Goal: Task Accomplishment & Management: Manage account settings

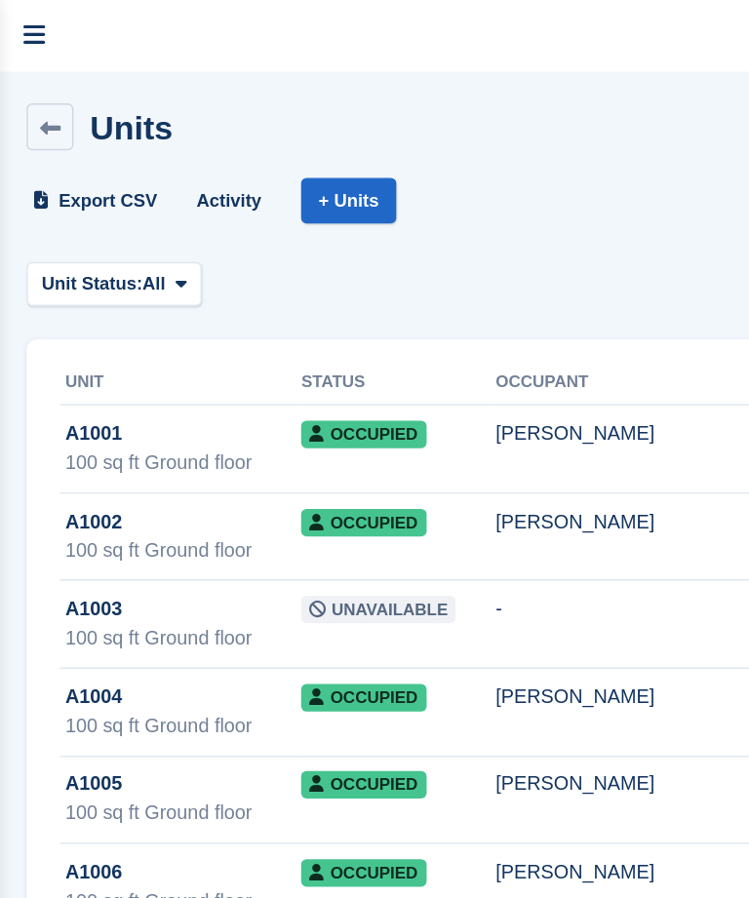
click at [16, 27] on link "menu" at bounding box center [25, 25] width 51 height 51
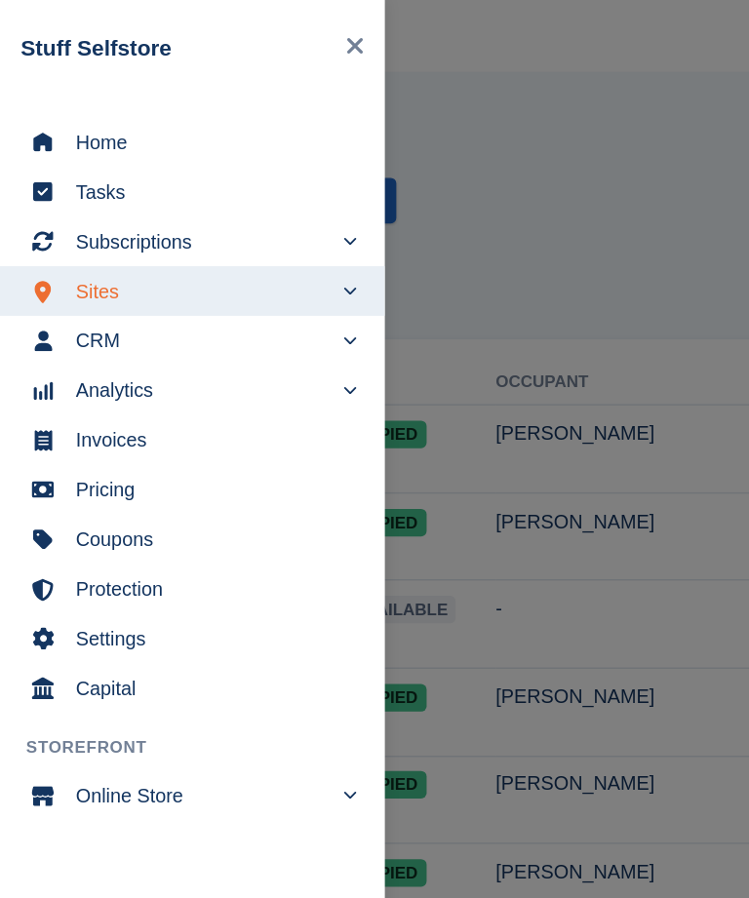
click at [59, 107] on span "Home" at bounding box center [149, 100] width 189 height 27
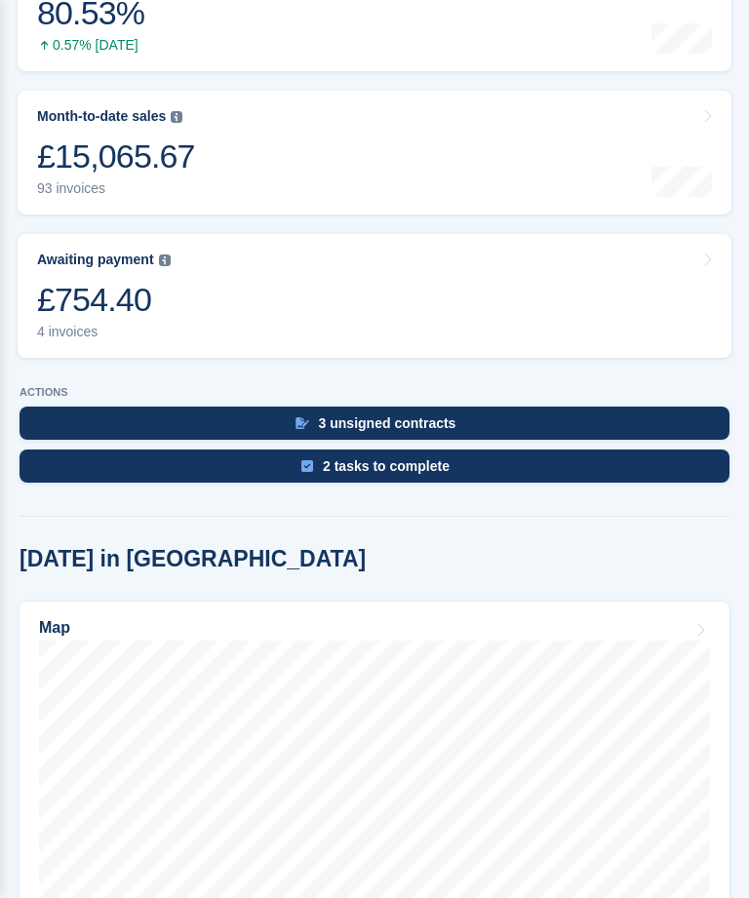
scroll to position [432, 0]
click at [59, 282] on div "£754.40" at bounding box center [104, 300] width 134 height 40
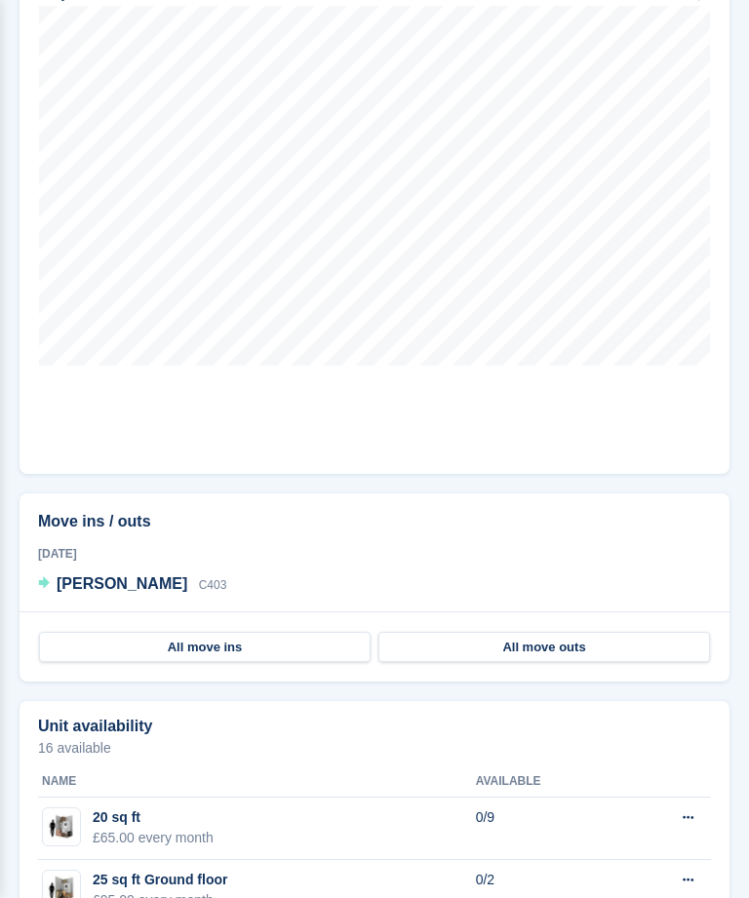
scroll to position [1068, 0]
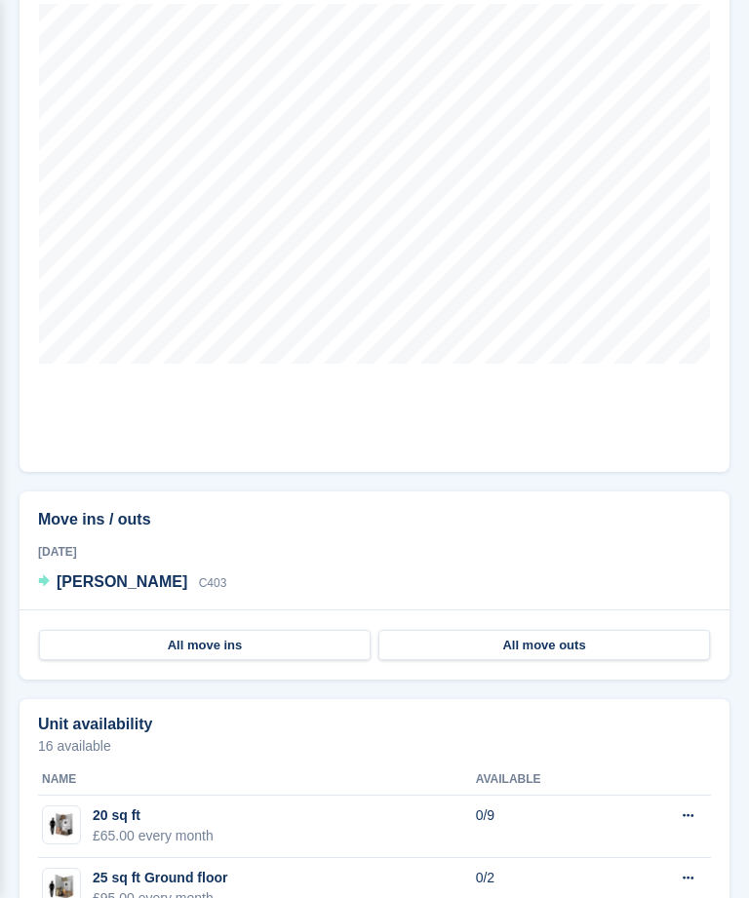
click at [126, 573] on span "[PERSON_NAME]" at bounding box center [122, 581] width 131 height 17
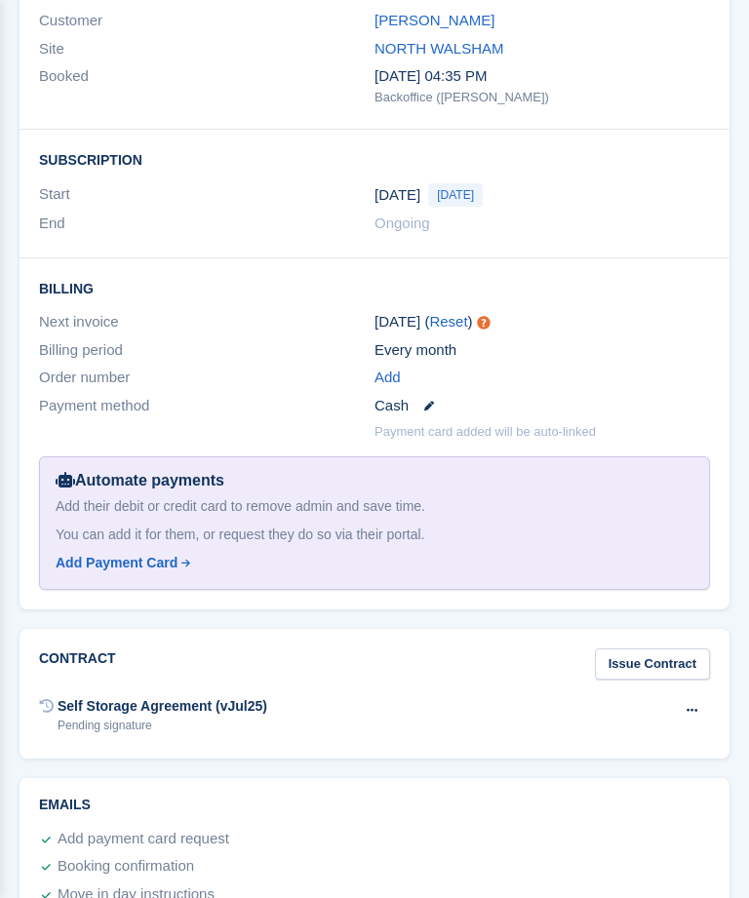
scroll to position [1889, 0]
click at [688, 703] on icon at bounding box center [691, 709] width 11 height 13
click at [433, 714] on div "Self Storage Agreement (vJul25) Pending signature Void contract Send contract" at bounding box center [374, 714] width 671 height 48
click at [686, 703] on icon at bounding box center [691, 709] width 11 height 13
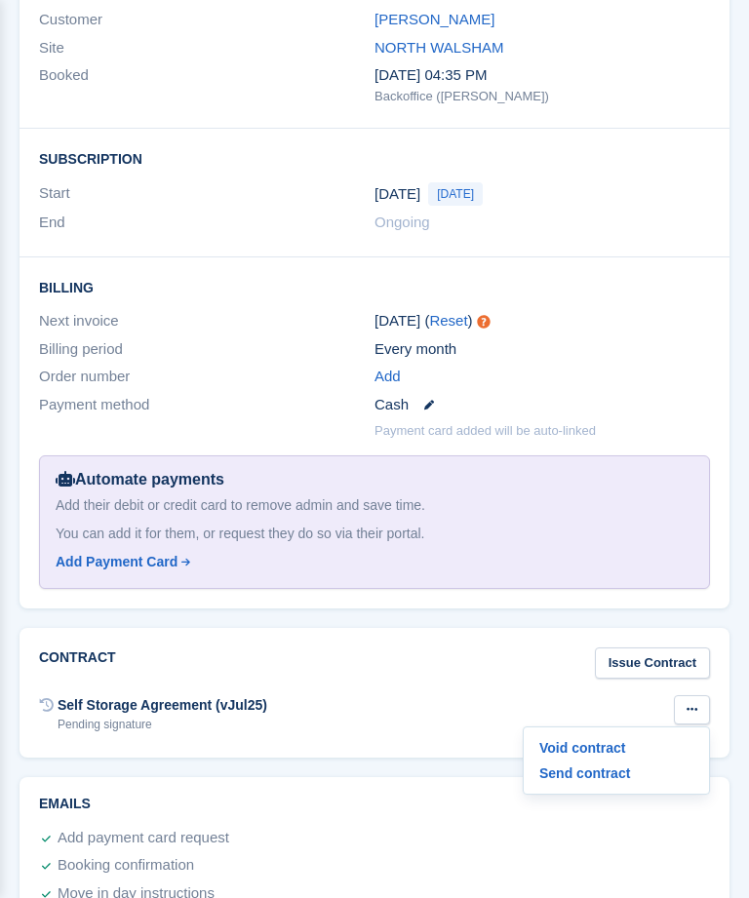
click at [593, 762] on p "Send contract" at bounding box center [616, 772] width 170 height 25
click at [618, 212] on div "Ongoing" at bounding box center [541, 223] width 335 height 22
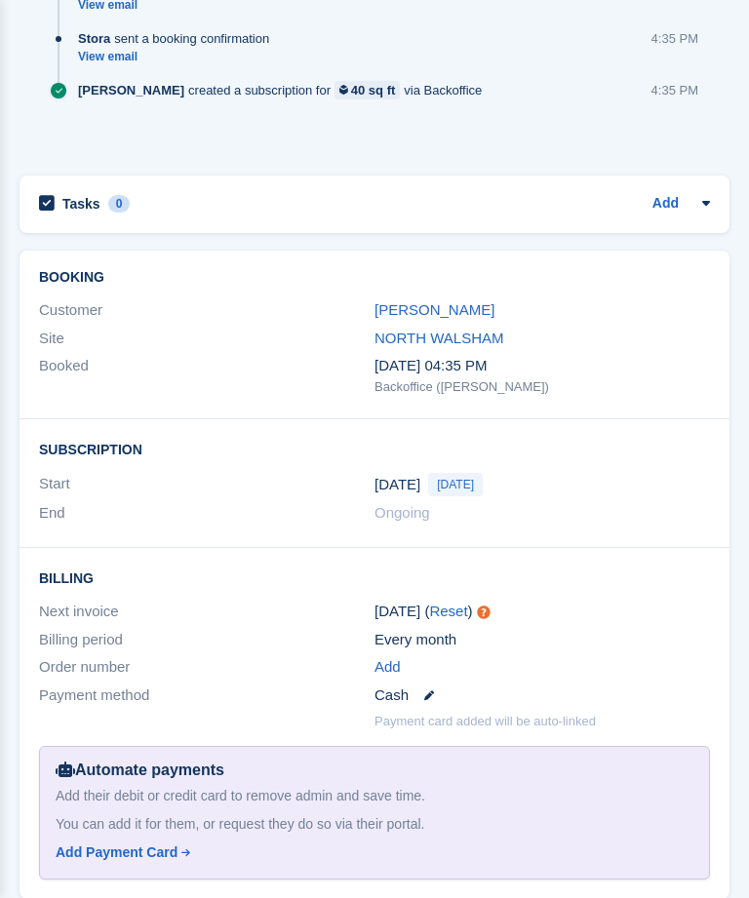
scroll to position [1597, 0]
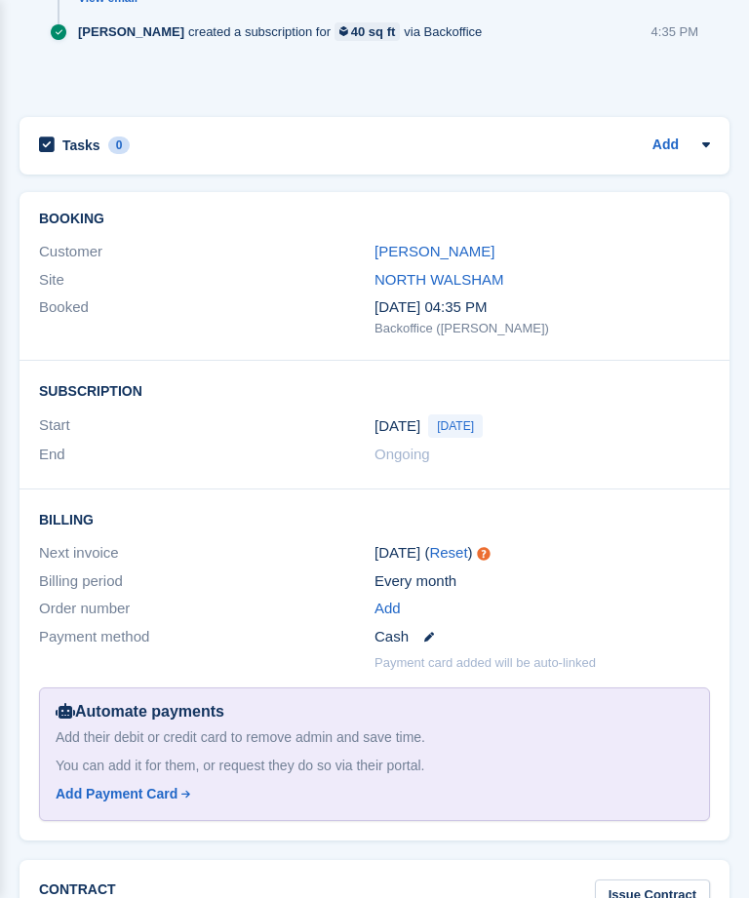
scroll to position [1975, 0]
